Goal: Task Accomplishment & Management: Manage account settings

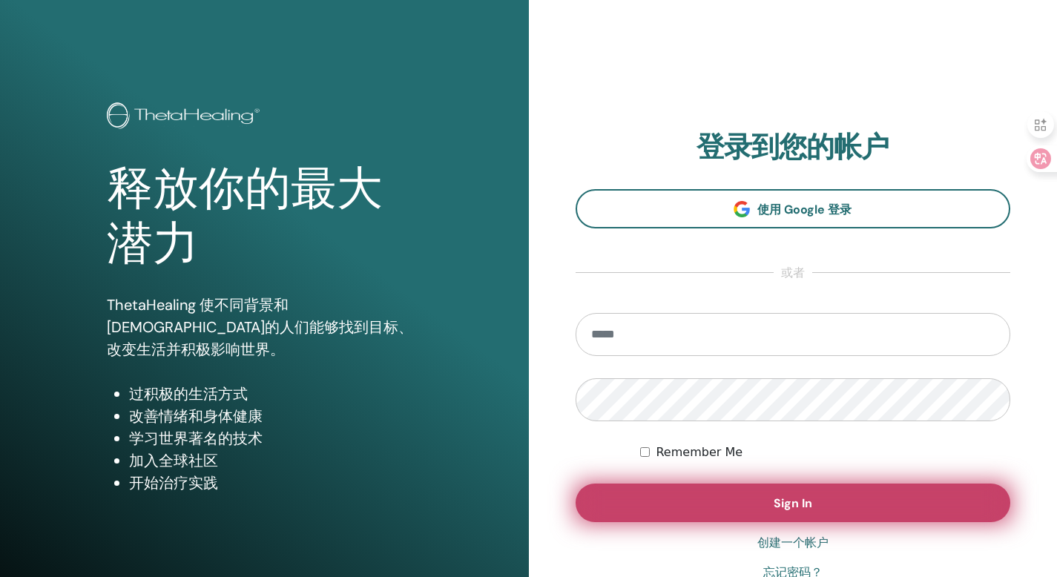
type input "**********"
click at [742, 502] on button "Sign In" at bounding box center [794, 503] width 436 height 39
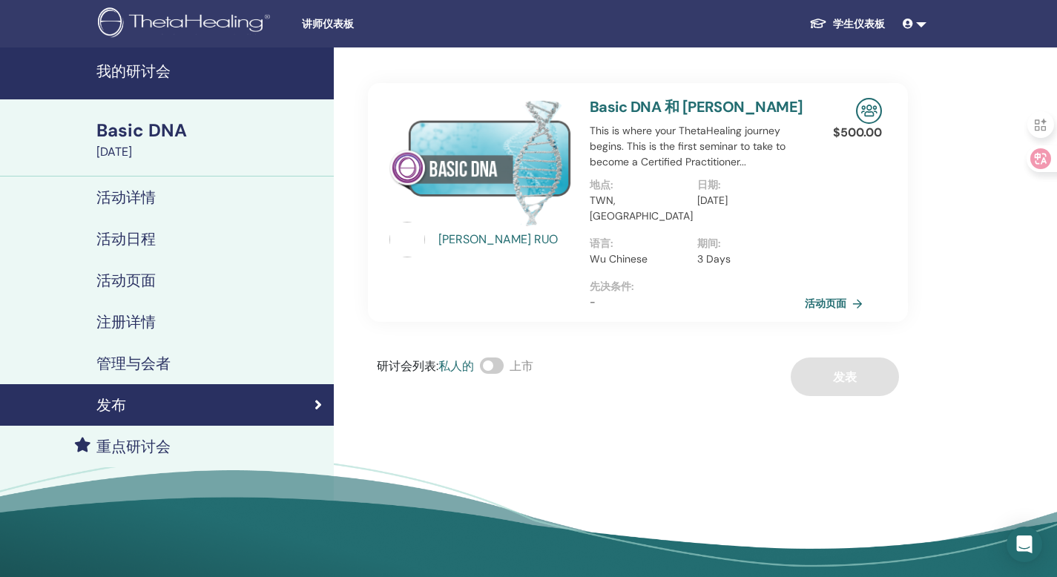
click at [111, 358] on h4 "管理与会者" at bounding box center [133, 364] width 74 height 18
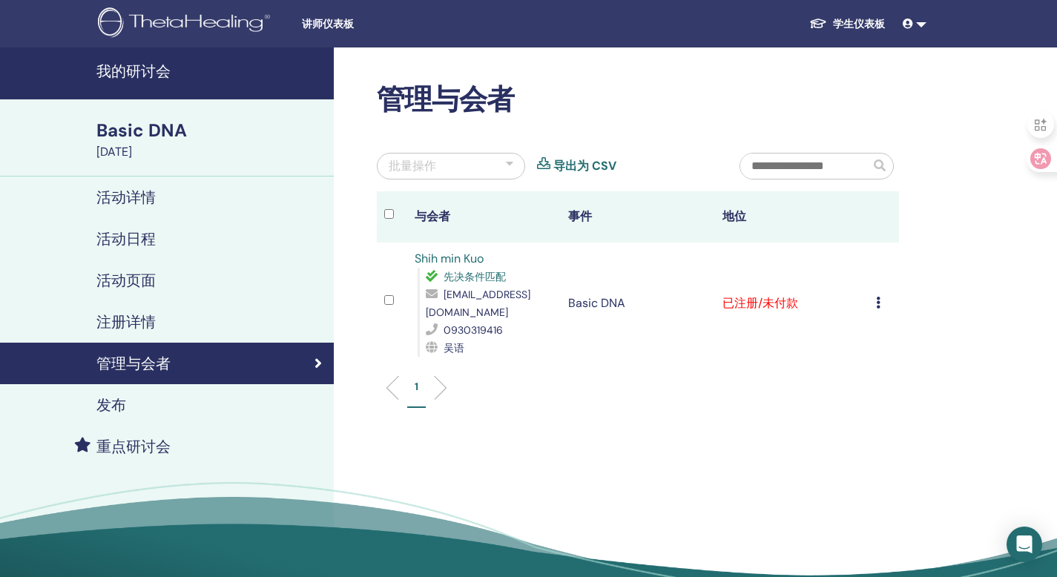
click at [876, 298] on icon at bounding box center [878, 303] width 4 height 12
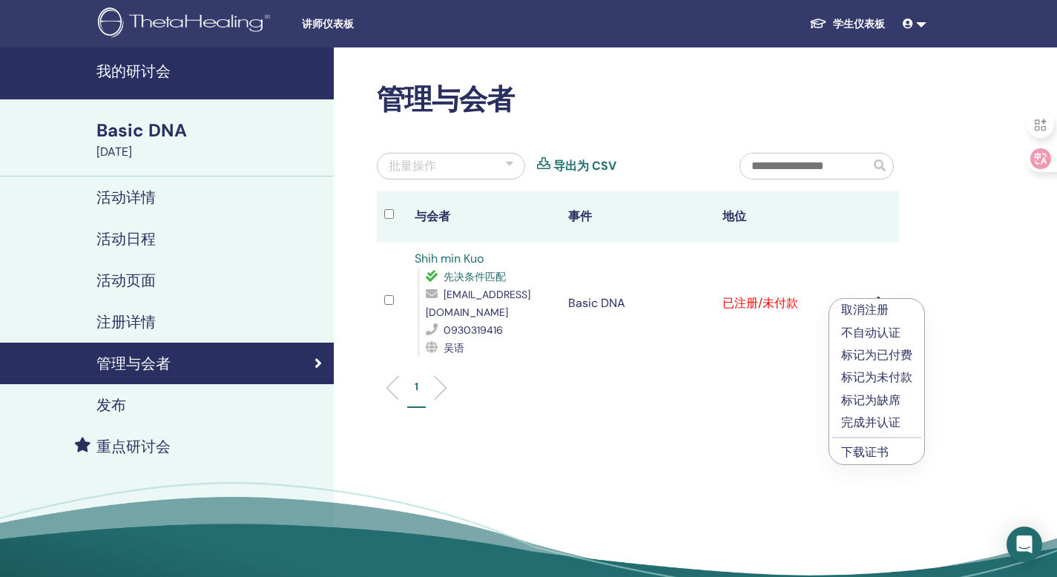
click at [909, 352] on p "标记为已付费" at bounding box center [876, 356] width 71 height 18
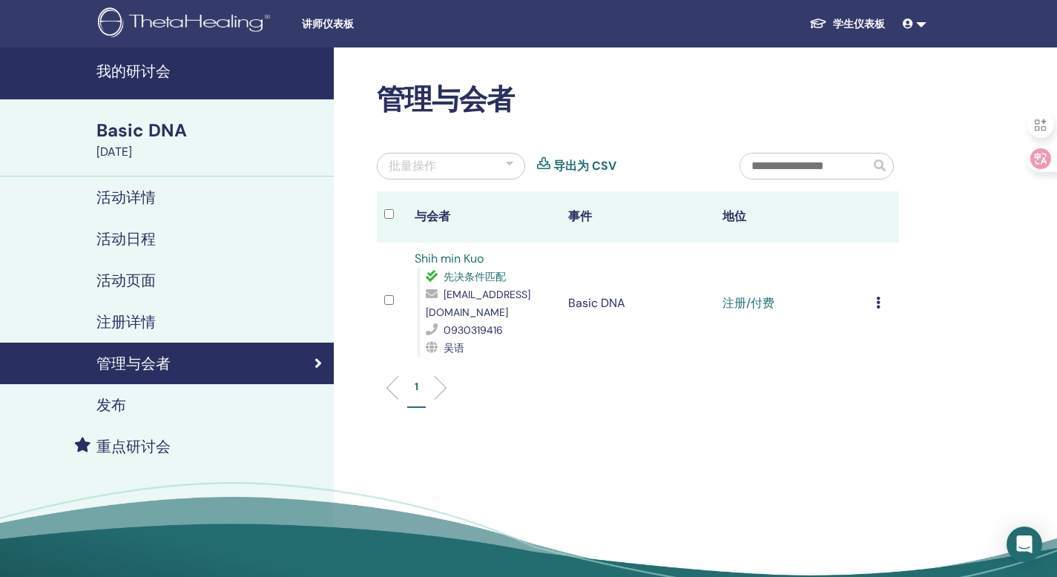
click at [907, 24] on icon at bounding box center [908, 24] width 10 height 10
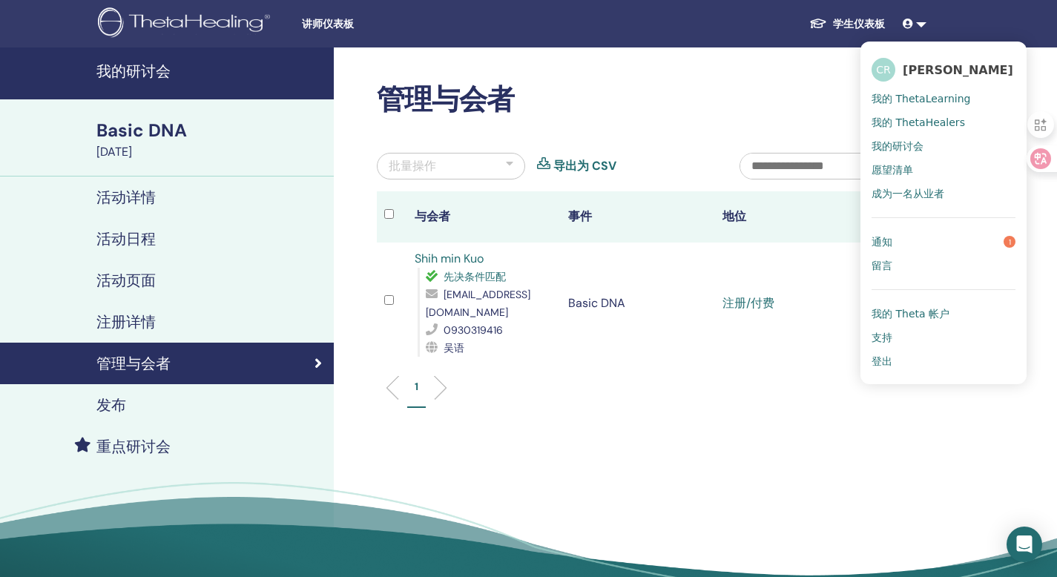
click at [895, 266] on link "留言" at bounding box center [944, 266] width 144 height 24
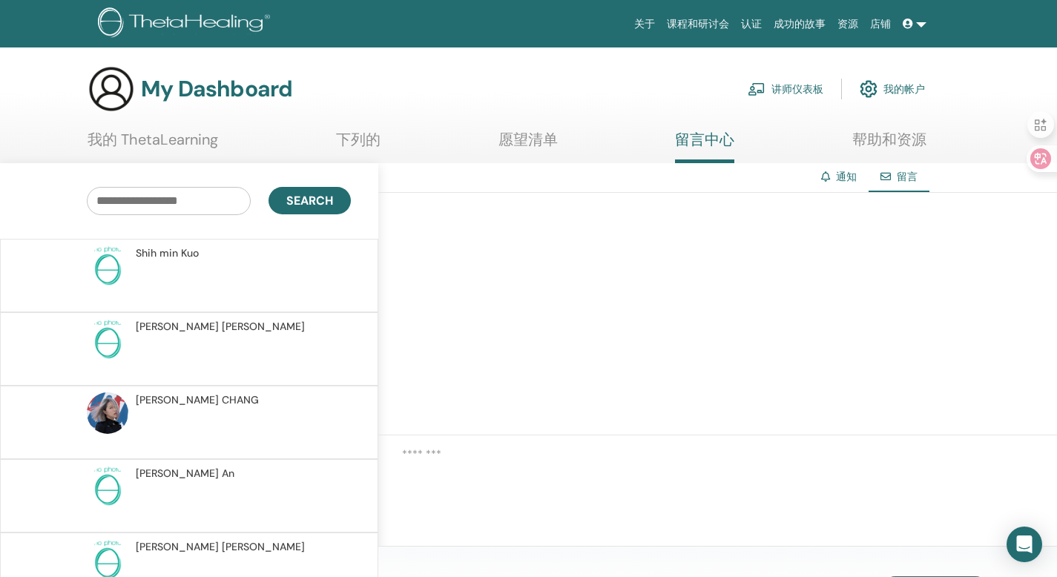
click at [925, 28] on link at bounding box center [915, 23] width 36 height 27
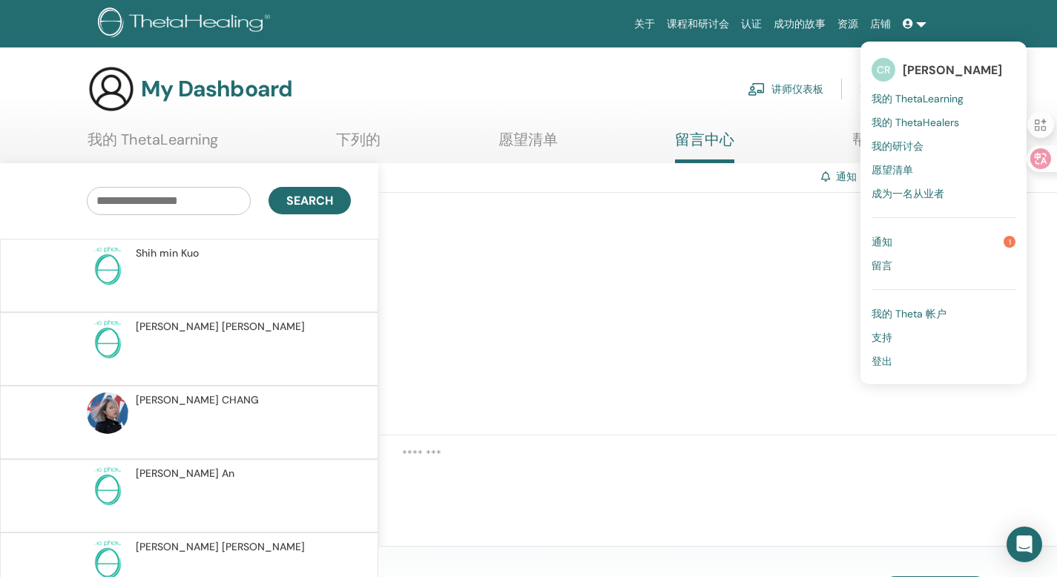
click at [755, 404] on div at bounding box center [717, 314] width 679 height 243
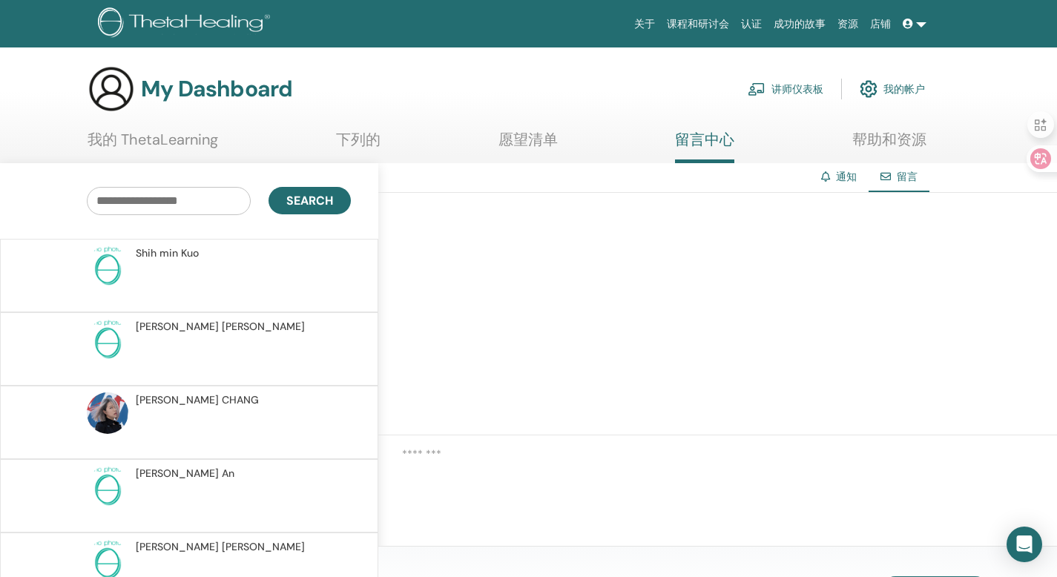
click at [786, 86] on link "讲师仪表板" at bounding box center [786, 89] width 76 height 33
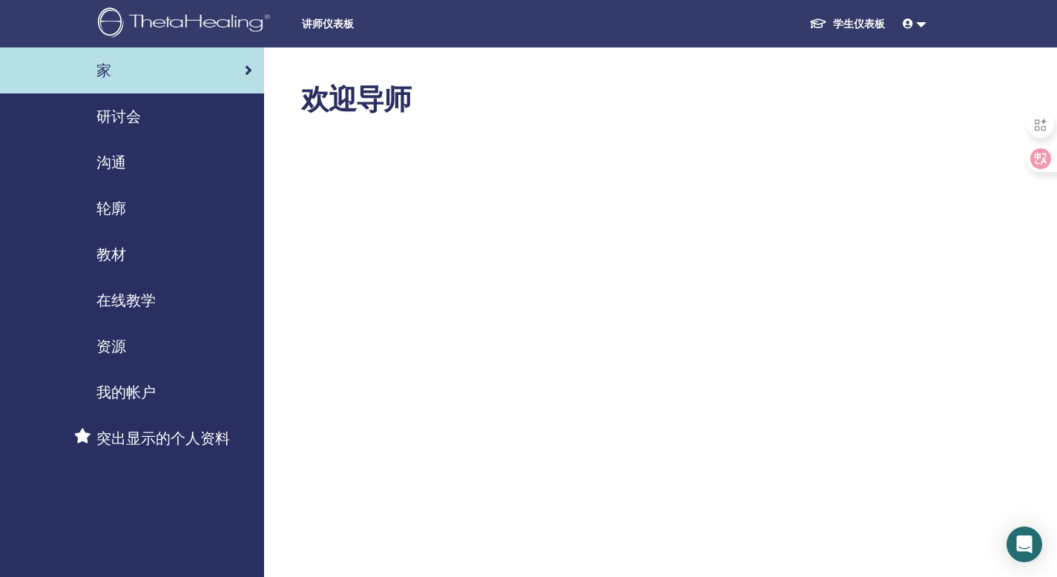
click at [131, 117] on span "研讨会" at bounding box center [118, 116] width 45 height 22
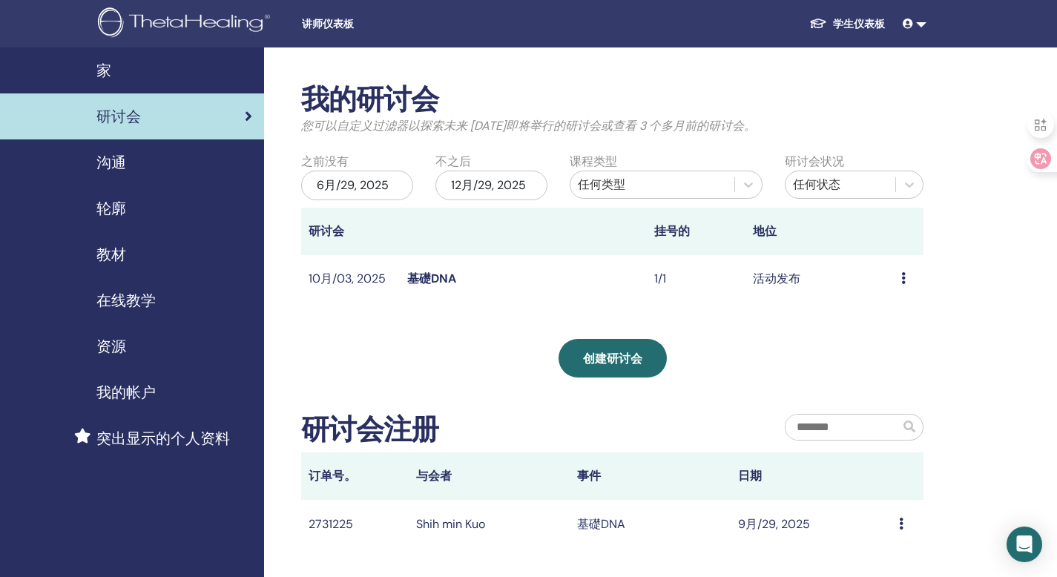
click at [777, 278] on td "活动发布" at bounding box center [820, 279] width 148 height 48
click at [396, 289] on td "10月/03, 2025" at bounding box center [350, 279] width 99 height 48
click at [900, 278] on td "预习 编辑 与会者 取消" at bounding box center [909, 279] width 30 height 48
click at [905, 276] on icon at bounding box center [904, 278] width 4 height 12
click at [905, 336] on link "与会者" at bounding box center [891, 333] width 36 height 16
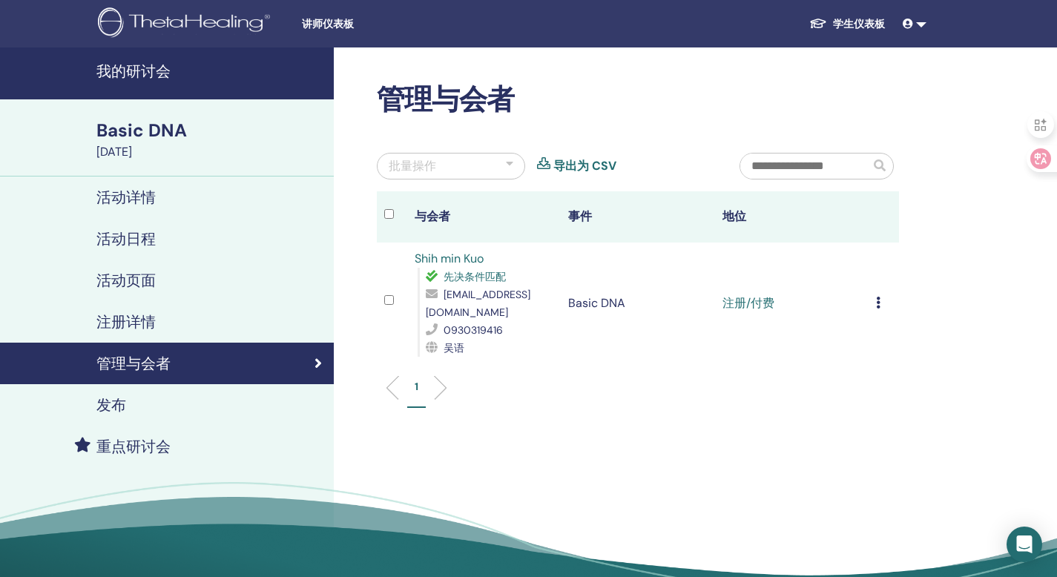
click at [882, 307] on div "取消注册 不自动认证 标记为已付费 标记为未付款 标记为缺席 完成并认证 下载证书" at bounding box center [884, 304] width 16 height 18
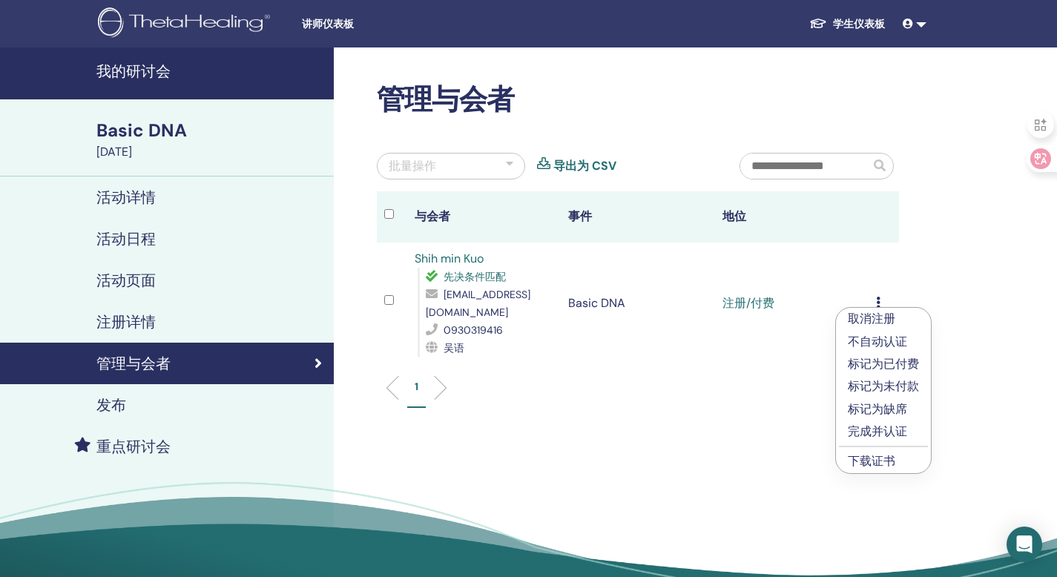
drag, startPoint x: 603, startPoint y: 391, endPoint x: 571, endPoint y: 362, distance: 42.5
click at [602, 391] on ul "1" at bounding box center [638, 393] width 497 height 29
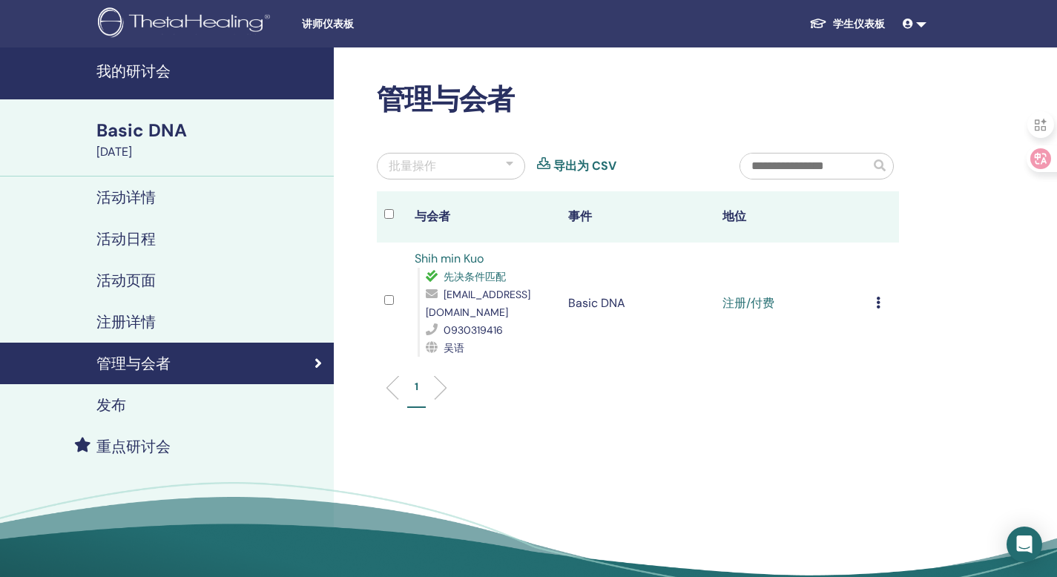
click at [465, 263] on link "Shih min Kuo" at bounding box center [449, 259] width 69 height 16
